Goal: Task Accomplishment & Management: Use online tool/utility

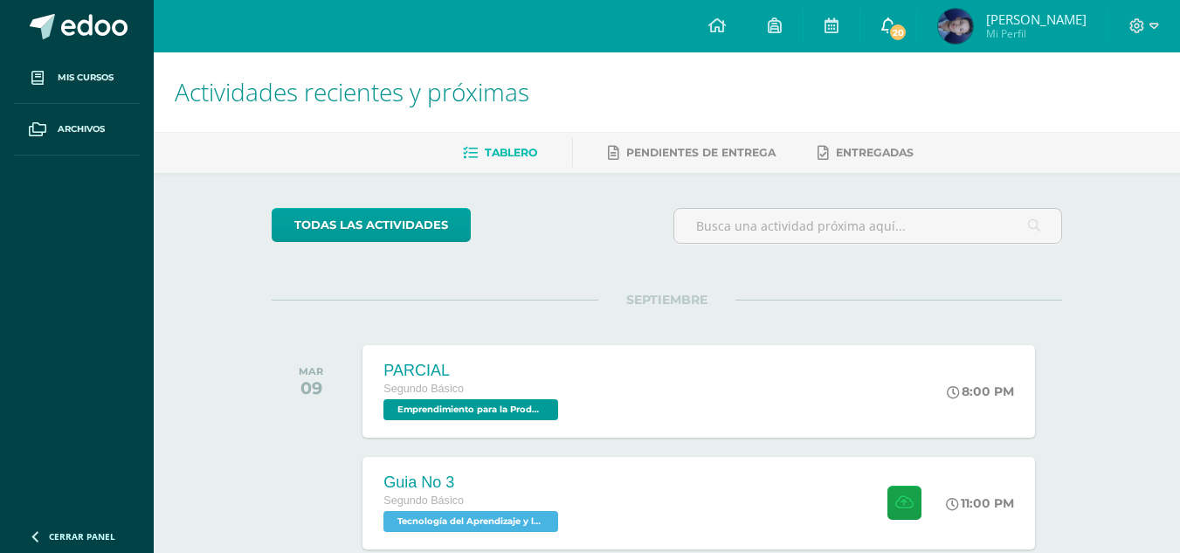
click at [908, 24] on span "20" at bounding box center [897, 32] width 19 height 19
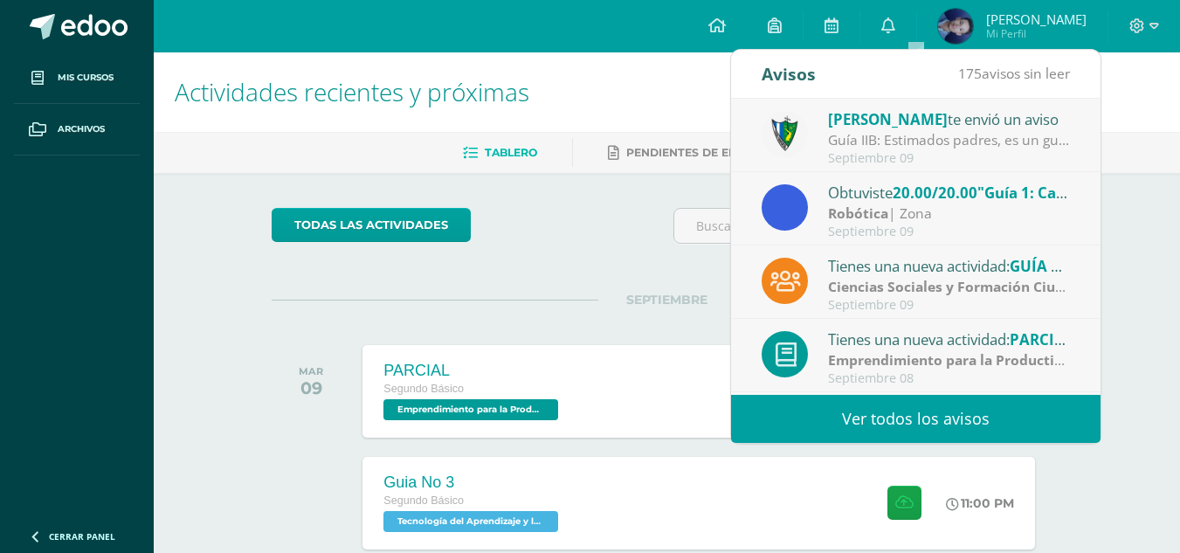
click at [899, 137] on div "Guía IIB: Estimados padres, es un gusto saludarlos. Debido a las consultas reci…" at bounding box center [949, 140] width 243 height 20
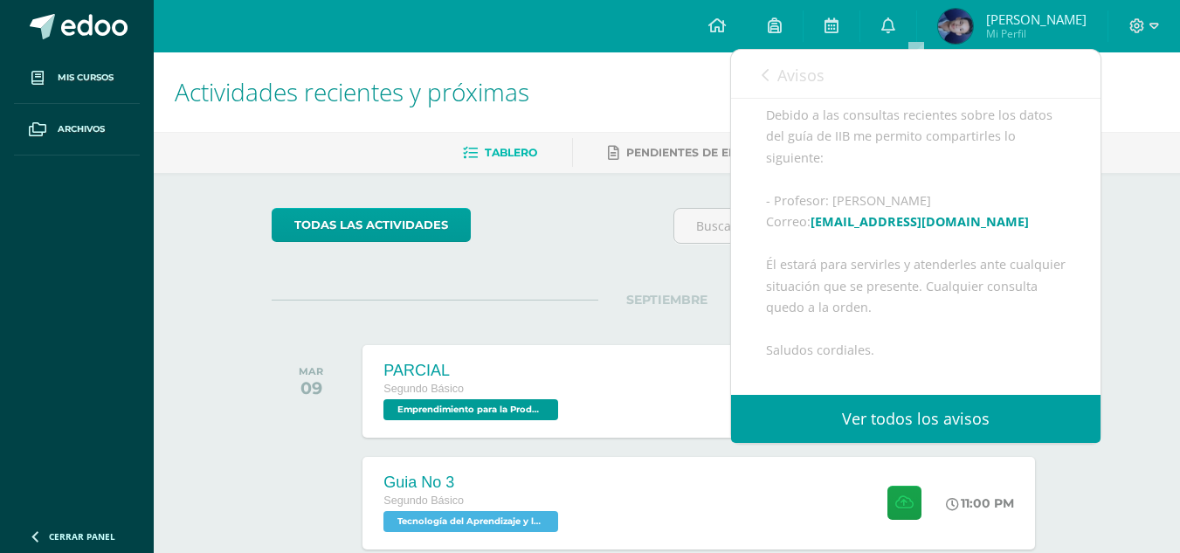
scroll to position [262, 0]
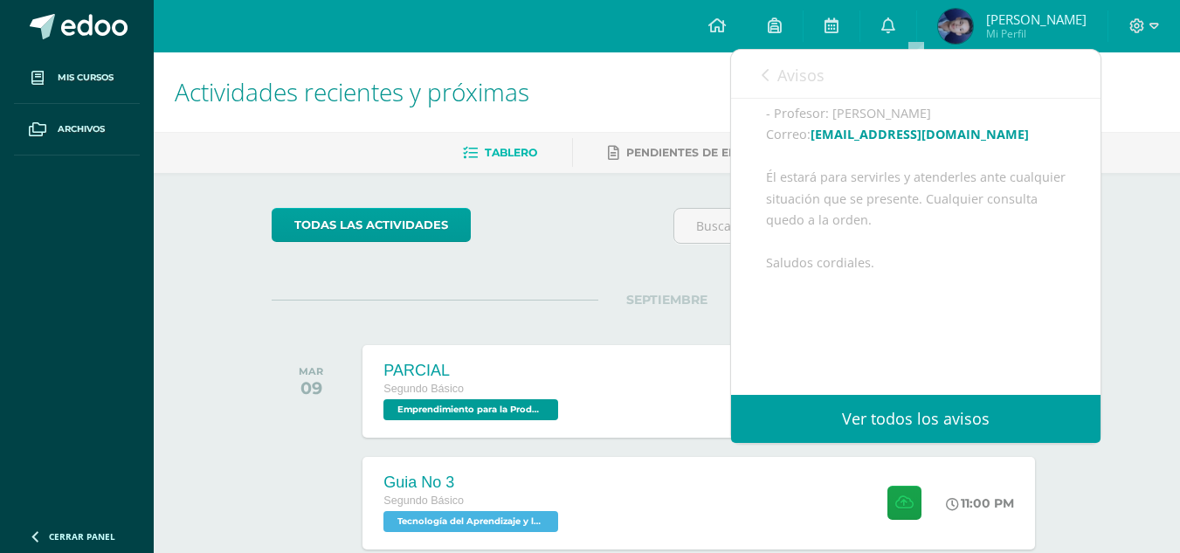
click at [762, 63] on link "Avisos" at bounding box center [793, 75] width 63 height 50
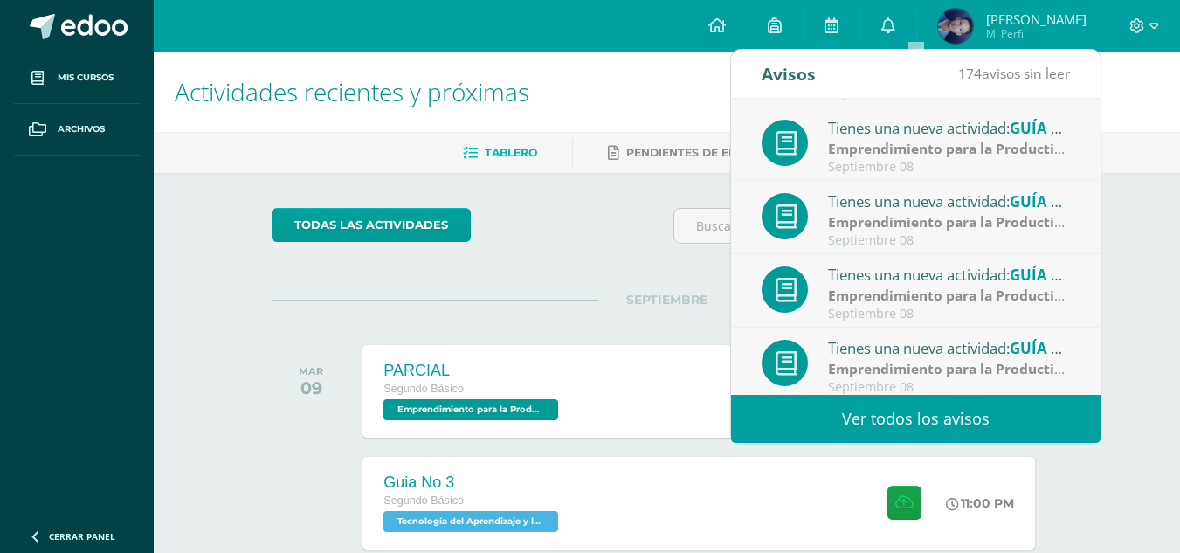
scroll to position [291, 0]
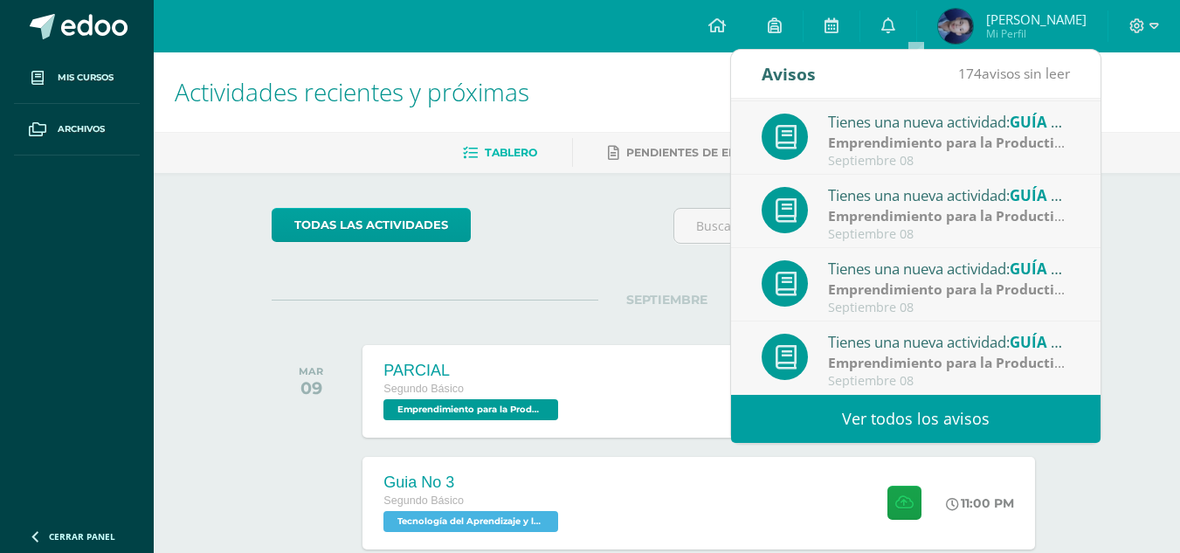
click at [881, 407] on link "Ver todos los avisos" at bounding box center [916, 419] width 370 height 48
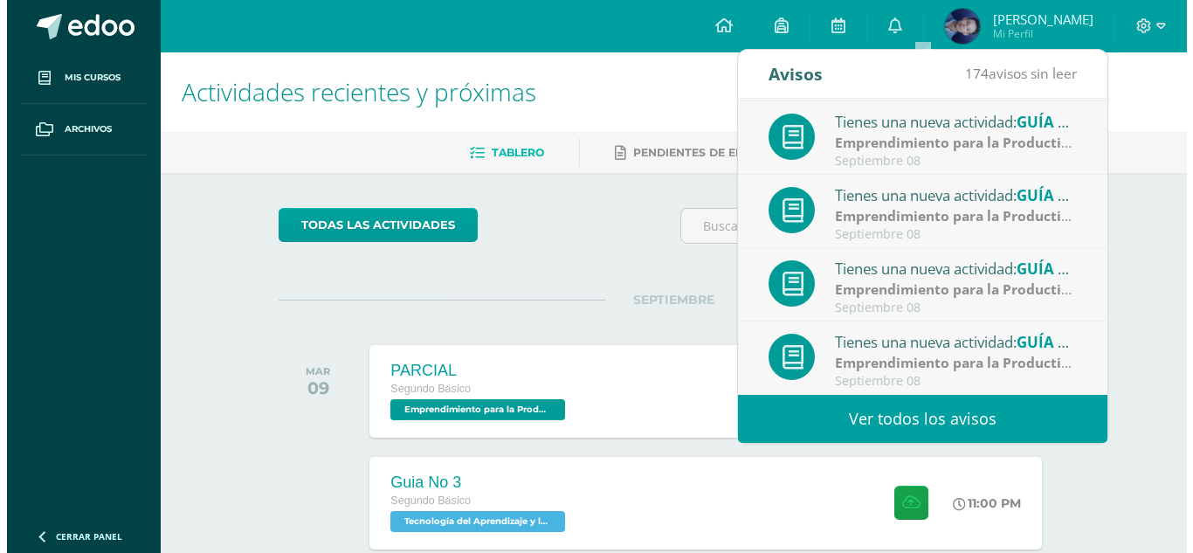
scroll to position [175, 0]
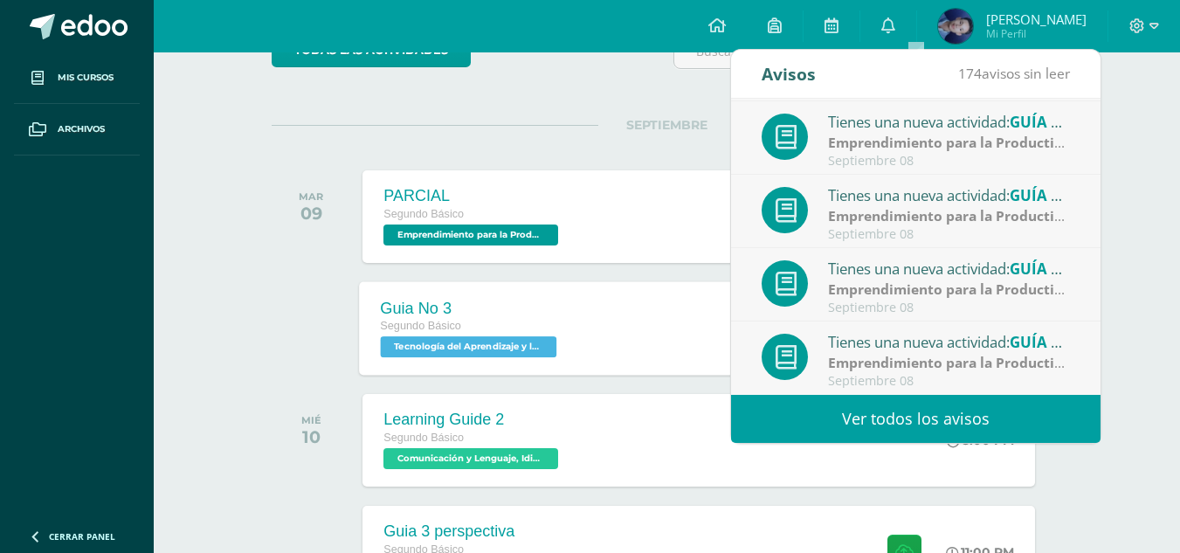
click at [598, 346] on div "Guia No 3 Segundo Básico Tecnología del Aprendizaje y la Comunicación (Informát…" at bounding box center [699, 327] width 679 height 93
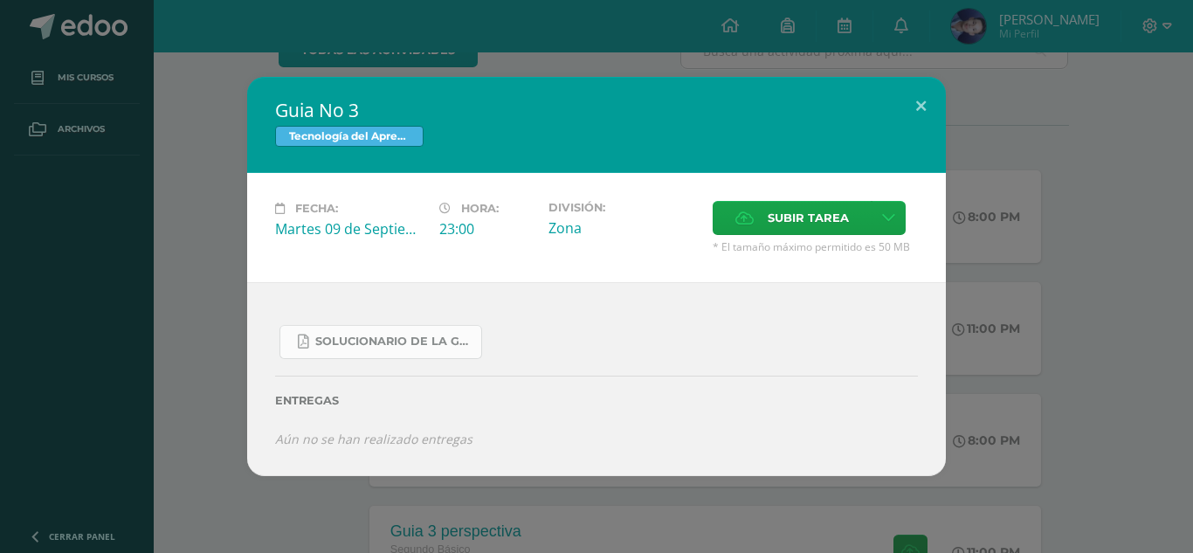
click at [425, 347] on span "SOLUCIONARIO DE LA GUIA 3 FUNCIONES..pdf" at bounding box center [393, 342] width 157 height 14
click at [450, 334] on link "SOLUCIONARIO DE LA GUIA 3 FUNCIONES..pdf" at bounding box center [381, 342] width 203 height 34
click at [786, 215] on span "Subir tarea" at bounding box center [808, 218] width 81 height 32
click at [0, 0] on input "Subir tarea" at bounding box center [0, 0] width 0 height 0
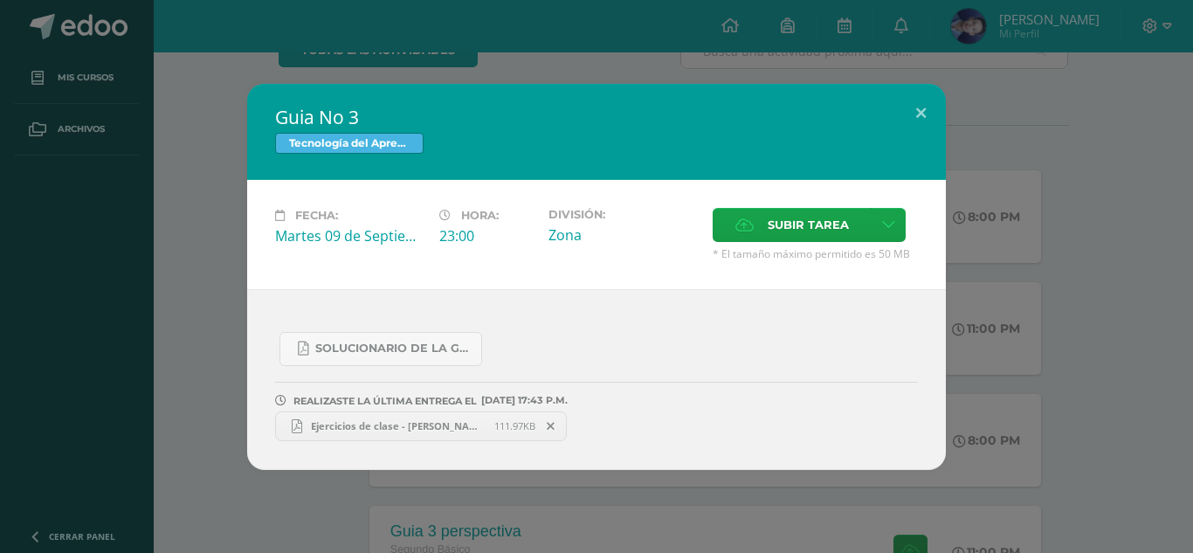
click at [419, 425] on span "Ejercicios de clase - [PERSON_NAME].pdf" at bounding box center [398, 425] width 192 height 13
